Goal: Task Accomplishment & Management: Use online tool/utility

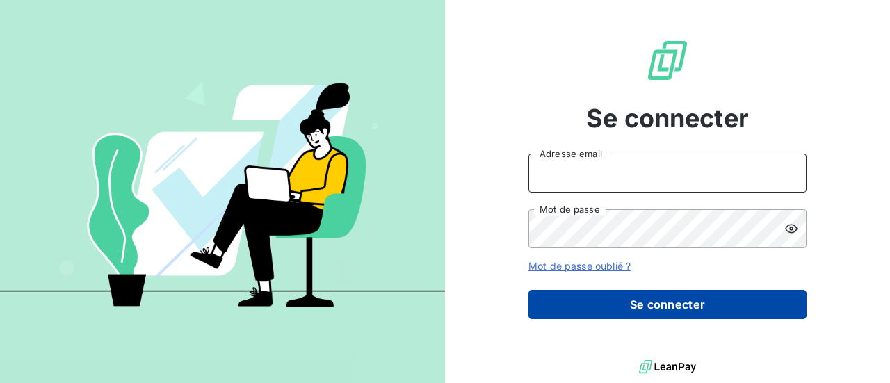
type input "[EMAIL_ADDRESS][DOMAIN_NAME]"
click at [659, 305] on button "Se connecter" at bounding box center [667, 304] width 278 height 29
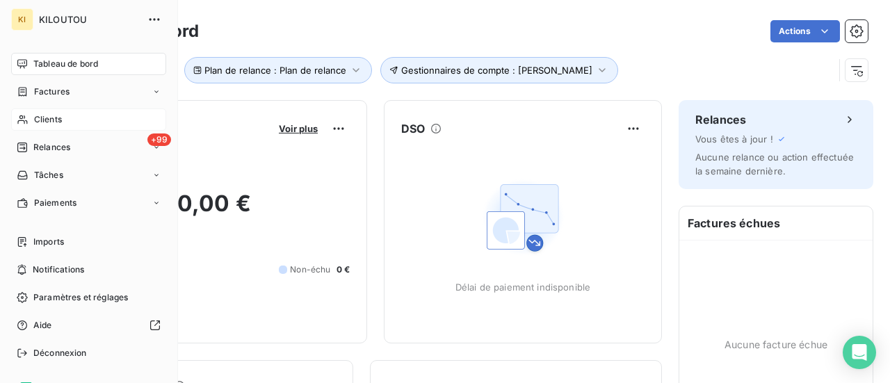
click at [31, 114] on div "Clients" at bounding box center [88, 119] width 155 height 22
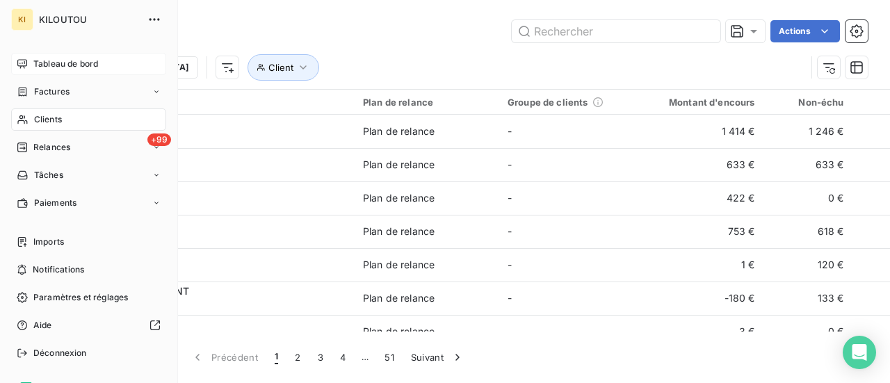
click at [61, 59] on span "Tableau de bord" at bounding box center [65, 64] width 65 height 13
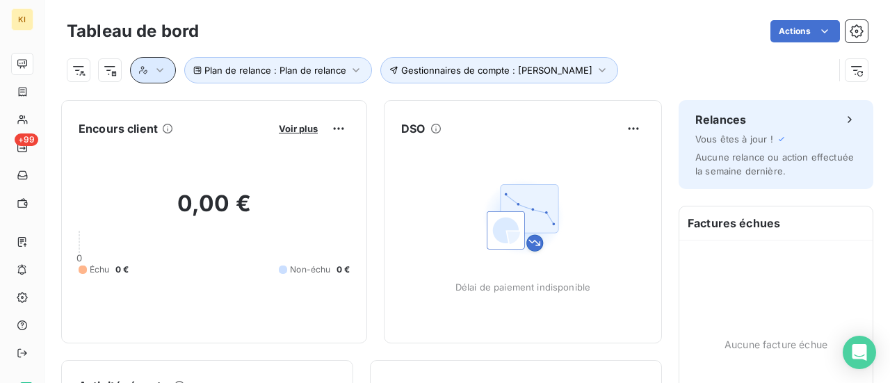
click at [161, 70] on icon "button" at bounding box center [159, 70] width 7 height 4
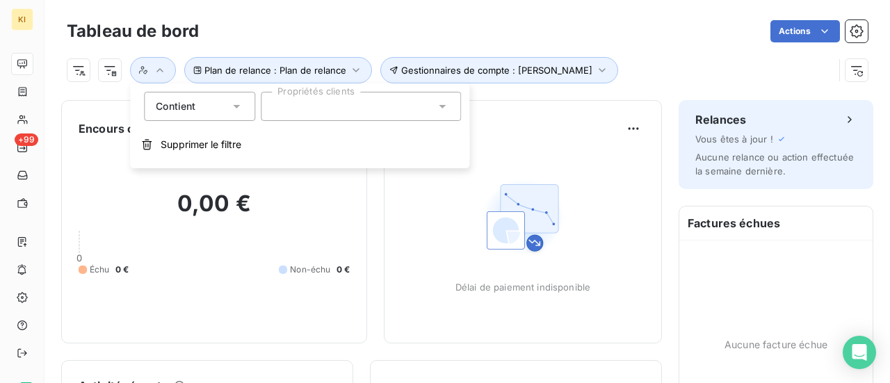
click at [240, 105] on icon at bounding box center [236, 106] width 14 height 14
click at [404, 116] on div at bounding box center [361, 106] width 200 height 29
click at [82, 71] on html "KI +99 Tableau de bord Actions Plan de relance : Plan de relance Gestionnaires …" at bounding box center [445, 191] width 890 height 383
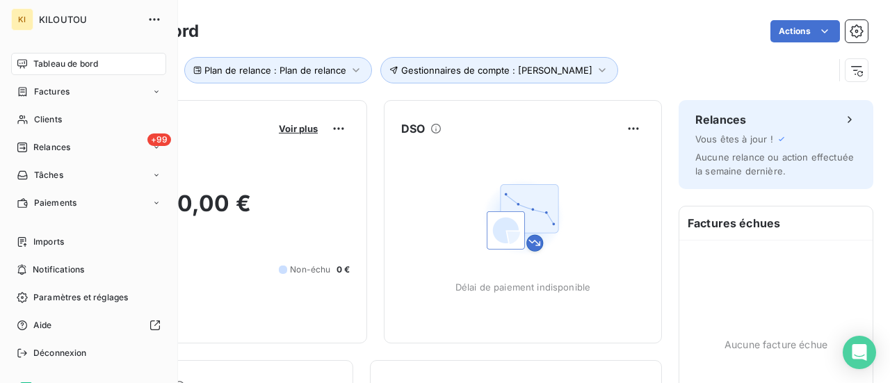
click at [22, 92] on html "KI KILOUTOU Tableau de bord Factures Clients +99 Relances Tâches Paiements Impo…" at bounding box center [445, 191] width 890 height 383
click at [23, 17] on div "KI" at bounding box center [22, 19] width 22 height 22
click at [147, 22] on icon "button" at bounding box center [154, 20] width 14 height 14
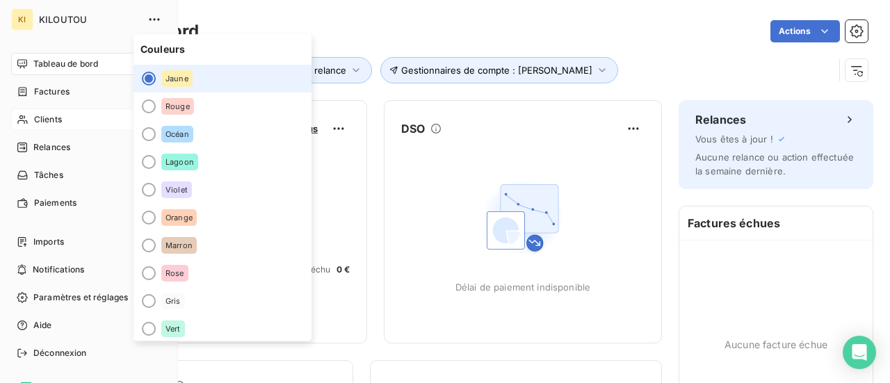
click at [44, 119] on span "Clients" at bounding box center [48, 119] width 28 height 13
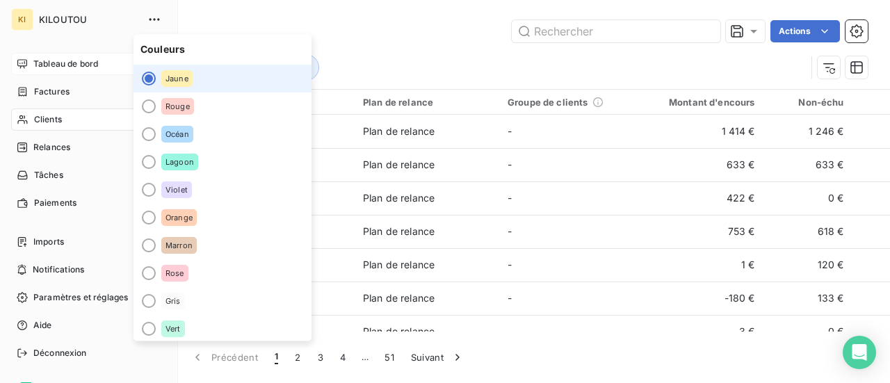
click at [61, 69] on span "Tableau de bord" at bounding box center [65, 64] width 65 height 13
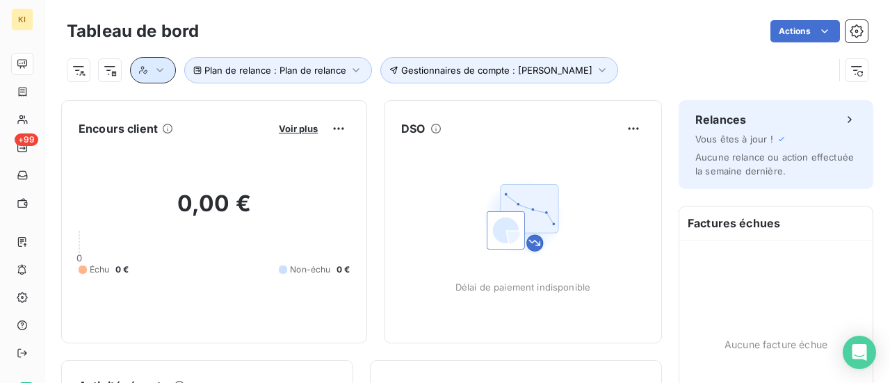
click at [160, 74] on icon "button" at bounding box center [160, 70] width 14 height 14
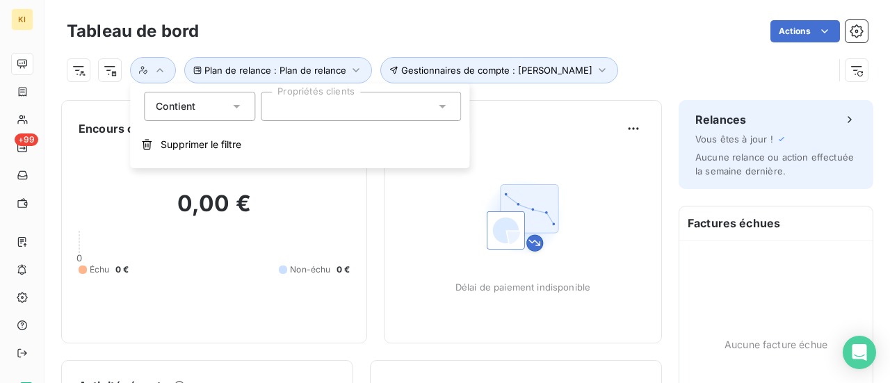
click at [246, 110] on div "Contient is" at bounding box center [199, 106] width 111 height 29
click at [448, 96] on div at bounding box center [361, 106] width 200 height 29
click at [445, 106] on icon at bounding box center [442, 106] width 14 height 14
click at [448, 109] on icon at bounding box center [442, 106] width 14 height 14
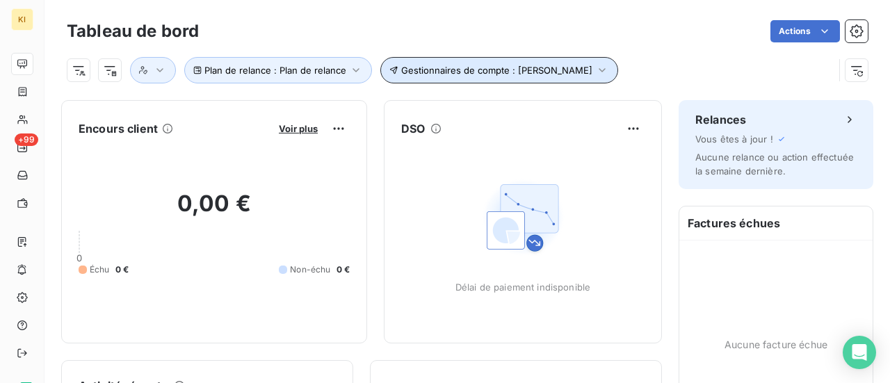
click at [595, 73] on icon "button" at bounding box center [602, 70] width 14 height 14
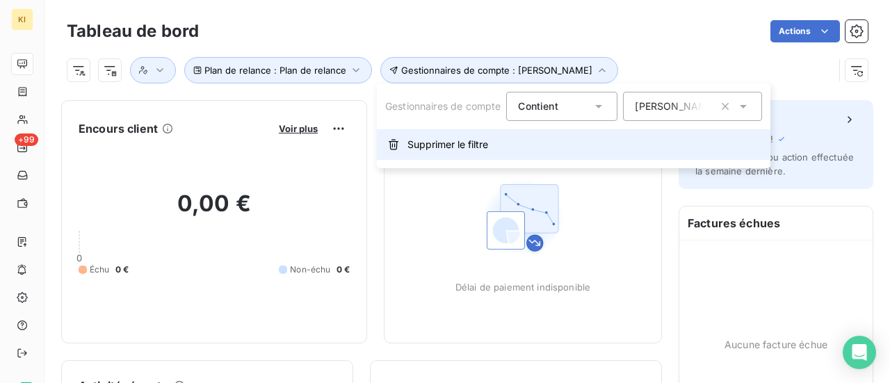
click at [392, 145] on icon "button" at bounding box center [393, 145] width 10 height 10
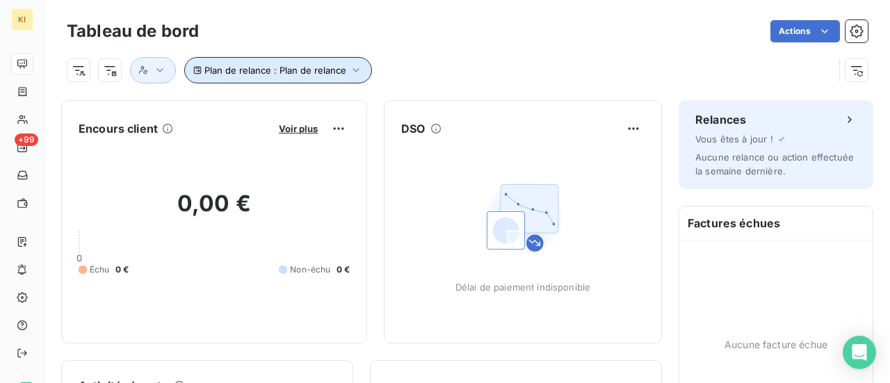
click at [344, 70] on button "Plan de relance : Plan de relance" at bounding box center [278, 70] width 188 height 26
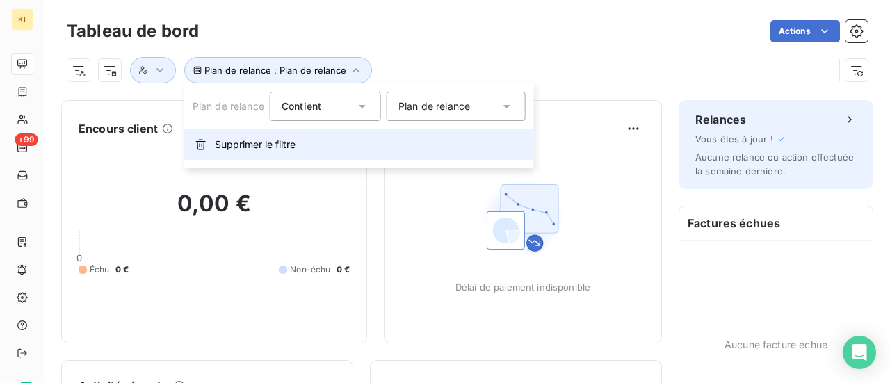
click at [198, 144] on icon "button" at bounding box center [200, 144] width 11 height 11
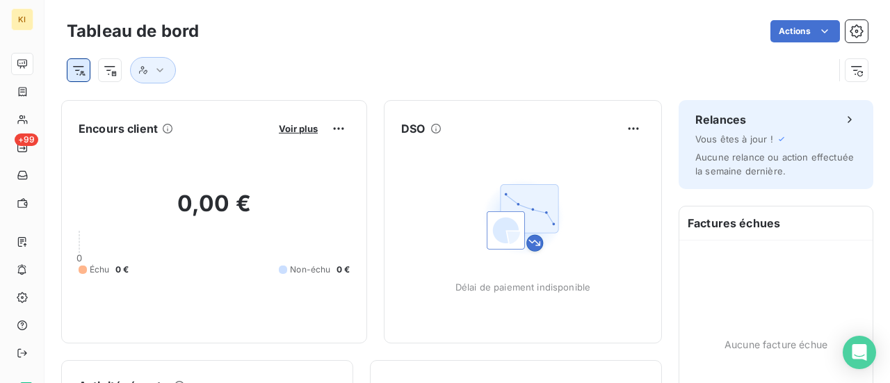
click at [83, 75] on html "KI +99 Tableau de bord Actions Encours client Voir plus 0,00 € 0 Échu 0 € Non-é…" at bounding box center [445, 191] width 890 height 383
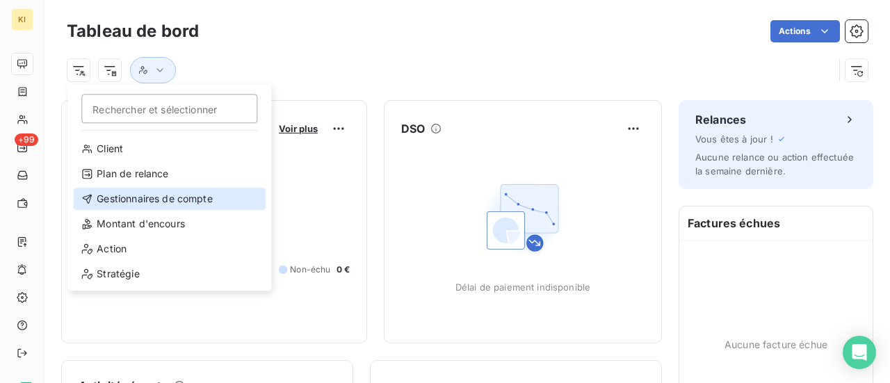
click at [110, 191] on div "Gestionnaires de compte" at bounding box center [169, 199] width 193 height 22
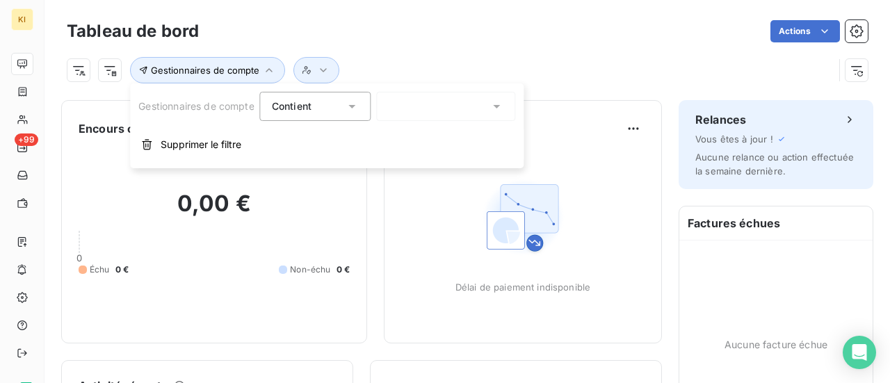
click at [359, 109] on icon at bounding box center [352, 106] width 14 height 14
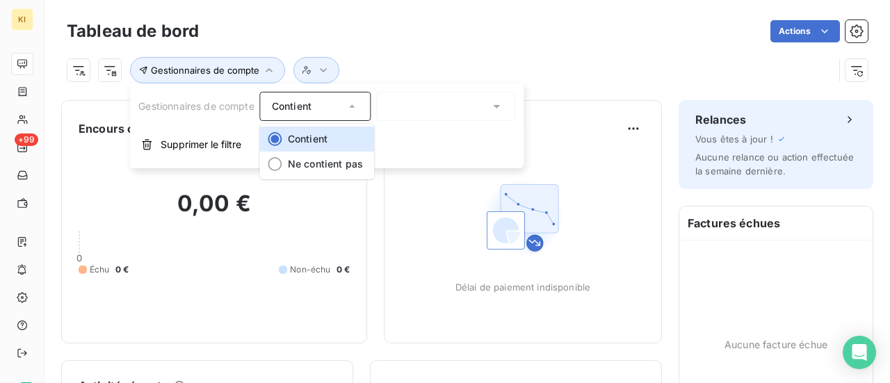
click at [490, 112] on div at bounding box center [446, 106] width 139 height 29
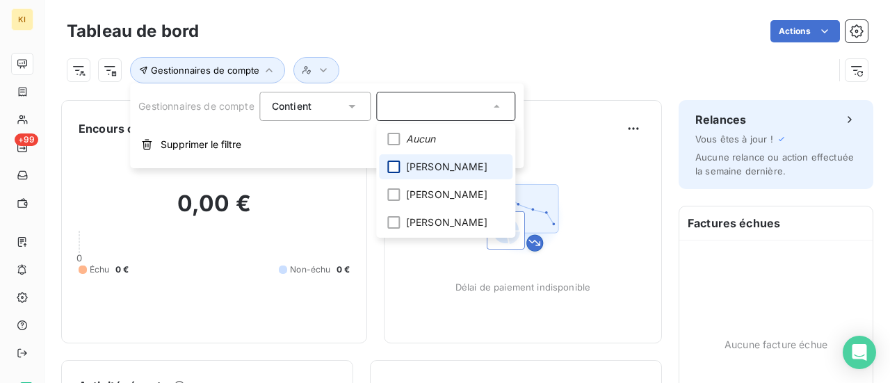
click at [400, 166] on div at bounding box center [394, 167] width 13 height 13
click at [395, 167] on icon at bounding box center [394, 167] width 8 height 8
